Goal: Information Seeking & Learning: Find specific fact

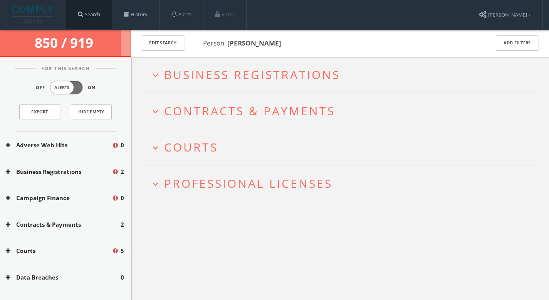
click at [86, 16] on link "Search" at bounding box center [88, 14] width 45 height 29
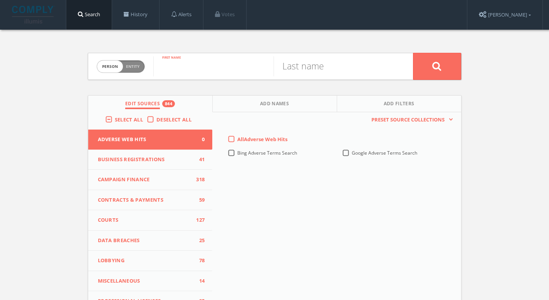
click at [222, 69] on input "text" at bounding box center [213, 66] width 120 height 20
paste input "[DEMOGRAPHIC_DATA][PERSON_NAME]"
type input "[DEMOGRAPHIC_DATA][PERSON_NAME]"
click at [323, 72] on input "text" at bounding box center [334, 66] width 120 height 20
paste input "[DEMOGRAPHIC_DATA][PERSON_NAME]"
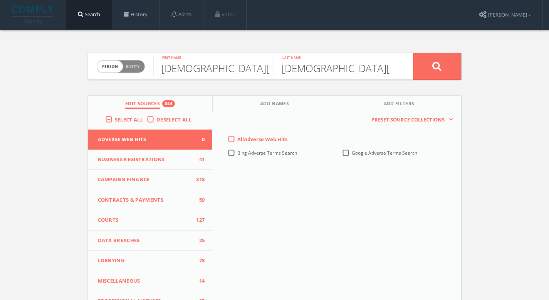
drag, startPoint x: 340, startPoint y: 70, endPoint x: 423, endPoint y: 68, distance: 83.3
click at [423, 68] on form "Person Entity person [DEMOGRAPHIC_DATA][PERSON_NAME] A First name [DEMOGRAPHIC_…" at bounding box center [275, 66] width 374 height 27
type input "[DEMOGRAPHIC_DATA]"
drag, startPoint x: 219, startPoint y: 69, endPoint x: 96, endPoint y: 60, distance: 123.7
click at [96, 60] on form "Person Entity person [DEMOGRAPHIC_DATA][PERSON_NAME] A First name [PERSON_NAME]…" at bounding box center [275, 66] width 374 height 27
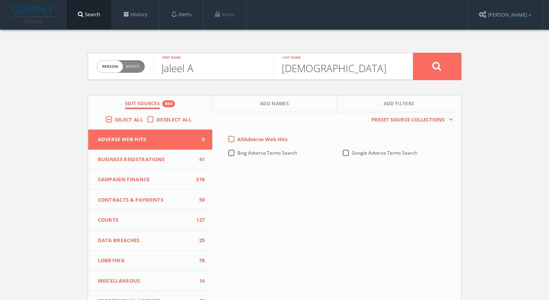
click at [234, 72] on input "Jaleel A" at bounding box center [213, 66] width 120 height 20
type input "Jaleel"
click at [433, 67] on icon at bounding box center [436, 66] width 9 height 10
